Goal: Learn about a topic

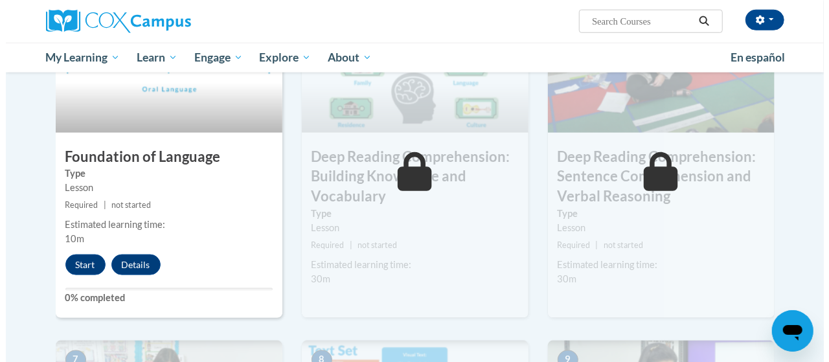
scroll to position [674, 0]
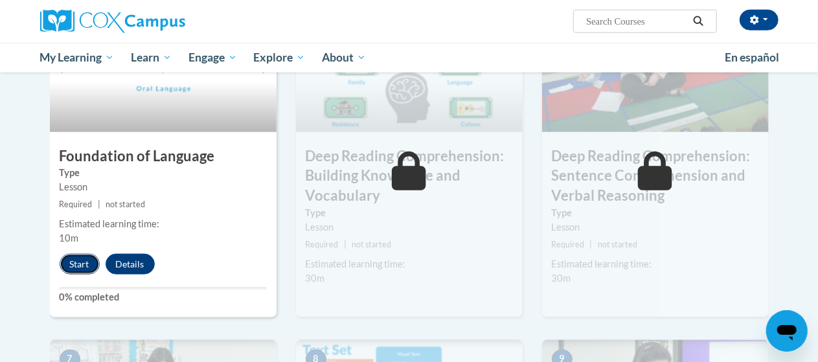
click at [81, 263] on button "Start" at bounding box center [80, 264] width 40 height 21
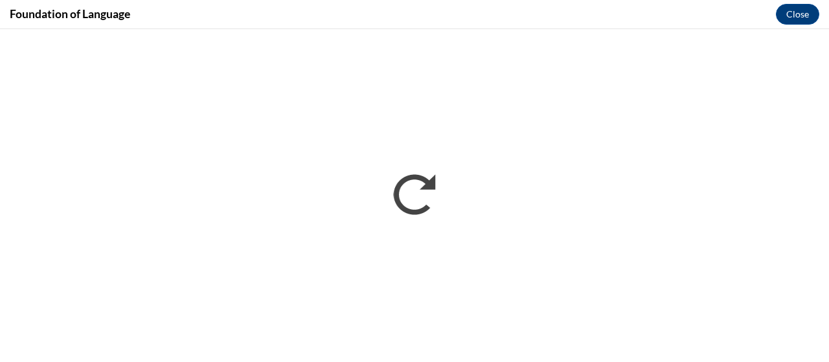
scroll to position [0, 0]
